Goal: Navigation & Orientation: Find specific page/section

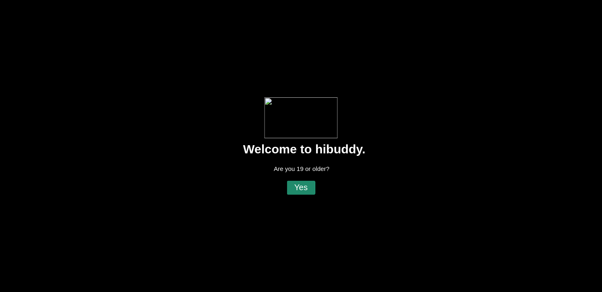
click at [301, 193] on flt-glass-pane at bounding box center [301, 146] width 602 height 292
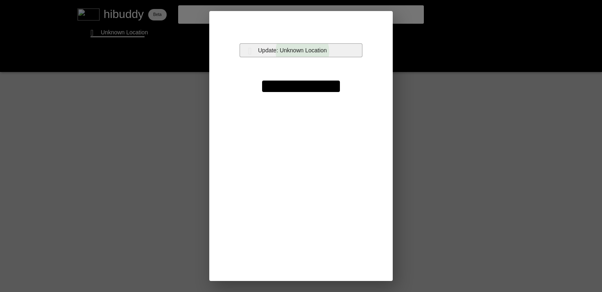
click at [303, 52] on flt-glass-pane at bounding box center [301, 146] width 602 height 292
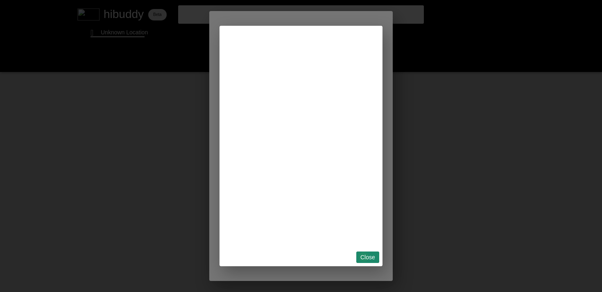
click at [363, 257] on flt-glass-pane at bounding box center [301, 146] width 602 height 292
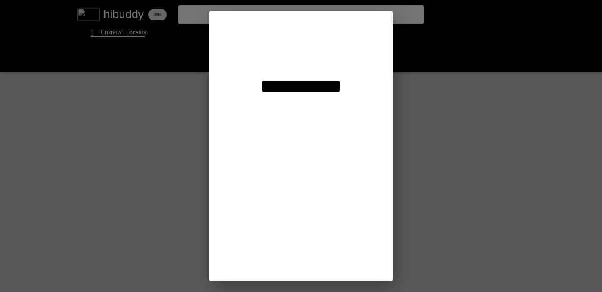
click at [312, 78] on flt-glass-pane at bounding box center [301, 146] width 602 height 292
click at [311, 92] on flt-glass-pane at bounding box center [301, 146] width 602 height 292
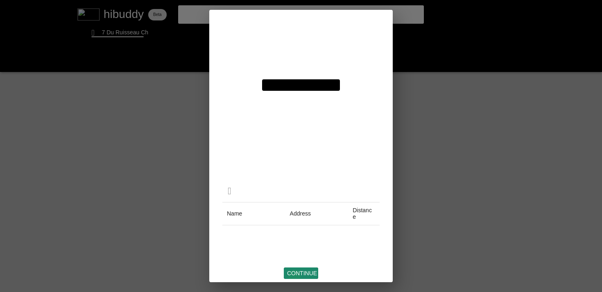
click at [294, 277] on flt-glass-pane at bounding box center [301, 146] width 602 height 292
